Goal: Task Accomplishment & Management: Use online tool/utility

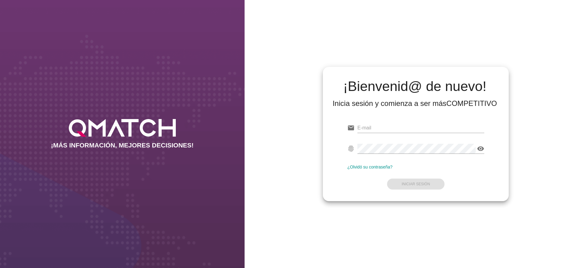
type input "[PERSON_NAME][EMAIL_ADDRESS][DOMAIN_NAME]"
click at [424, 163] on form "email [PERSON_NAME][EMAIL_ADDRESS][DOMAIN_NAME] fingerprint visibility ¿Olvidó …" at bounding box center [415, 155] width 137 height 72
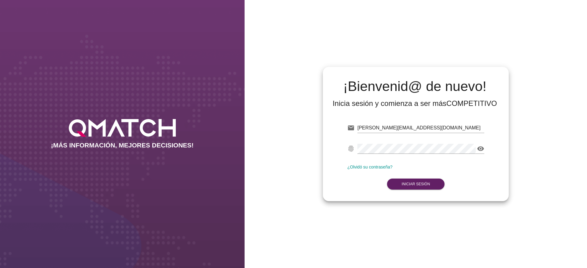
click at [424, 177] on form "email [PERSON_NAME][EMAIL_ADDRESS][DOMAIN_NAME] fingerprint visibility ¿Olvidó …" at bounding box center [415, 155] width 137 height 72
click at [423, 183] on strong "Iniciar Sesión" at bounding box center [415, 184] width 28 height 4
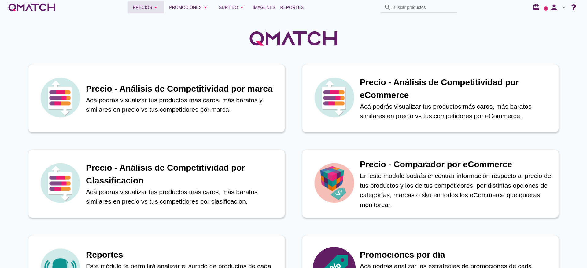
click at [142, 7] on div "Precios arrow_drop_down" at bounding box center [146, 7] width 27 height 7
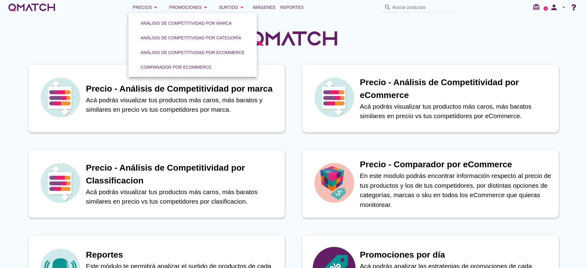
click at [96, 40] on div at bounding box center [293, 35] width 587 height 41
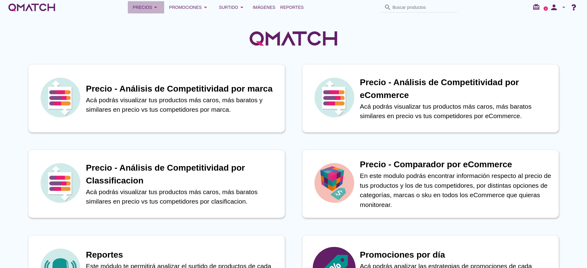
click at [154, 9] on icon "arrow_drop_down" at bounding box center [155, 7] width 7 height 7
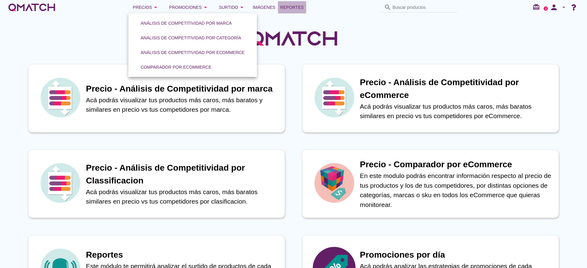
click at [304, 11] on span "Reportes" at bounding box center [292, 7] width 24 height 7
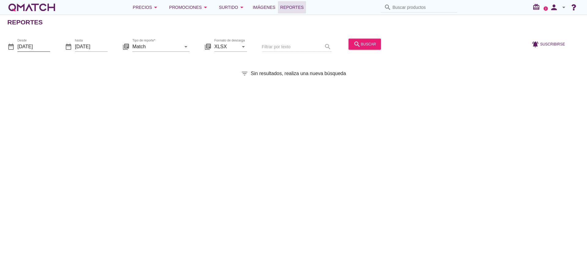
click at [42, 49] on input "[DATE]" at bounding box center [33, 47] width 33 height 10
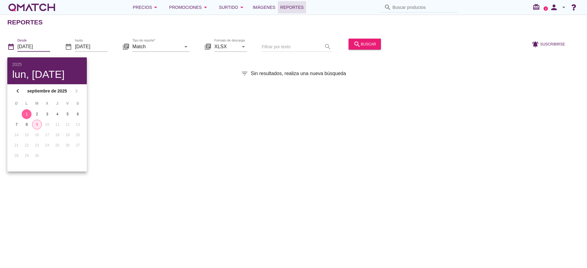
click at [40, 122] on button "9" at bounding box center [37, 125] width 10 height 10
type input "[DATE]"
click at [98, 49] on input "[DATE]" at bounding box center [91, 47] width 33 height 10
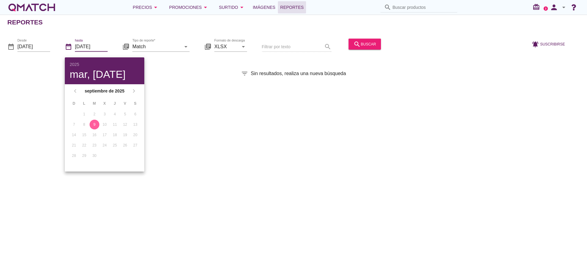
drag, startPoint x: 206, startPoint y: 101, endPoint x: 202, endPoint y: 97, distance: 5.7
click at [205, 100] on div "Reportes date_range Desde [DATE] date_range hasta [DATE] library_books Tipo de …" at bounding box center [293, 142] width 587 height 254
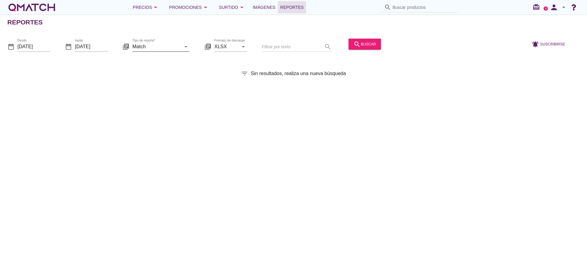
click at [187, 46] on icon "arrow_drop_down" at bounding box center [185, 46] width 7 height 7
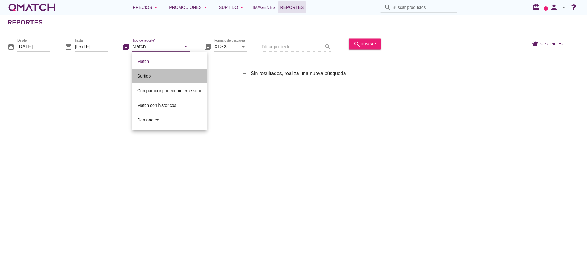
click at [145, 77] on div "Surtido" at bounding box center [169, 75] width 64 height 7
type input "Surtido"
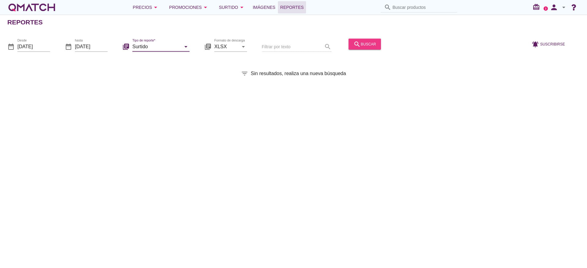
click at [369, 43] on div "search buscar" at bounding box center [364, 43] width 23 height 7
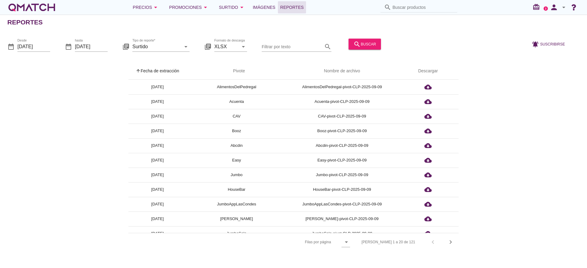
drag, startPoint x: 298, startPoint y: 45, endPoint x: 300, endPoint y: 34, distance: 11.9
click at [298, 44] on input "Filtrar por texto" at bounding box center [292, 47] width 61 height 10
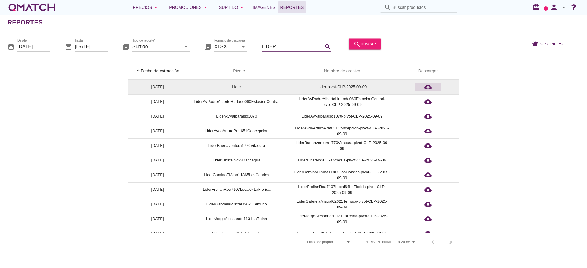
type input "LIDER"
click at [434, 85] on div "cloud_download" at bounding box center [428, 86] width 22 height 7
